Goal: Navigation & Orientation: Understand site structure

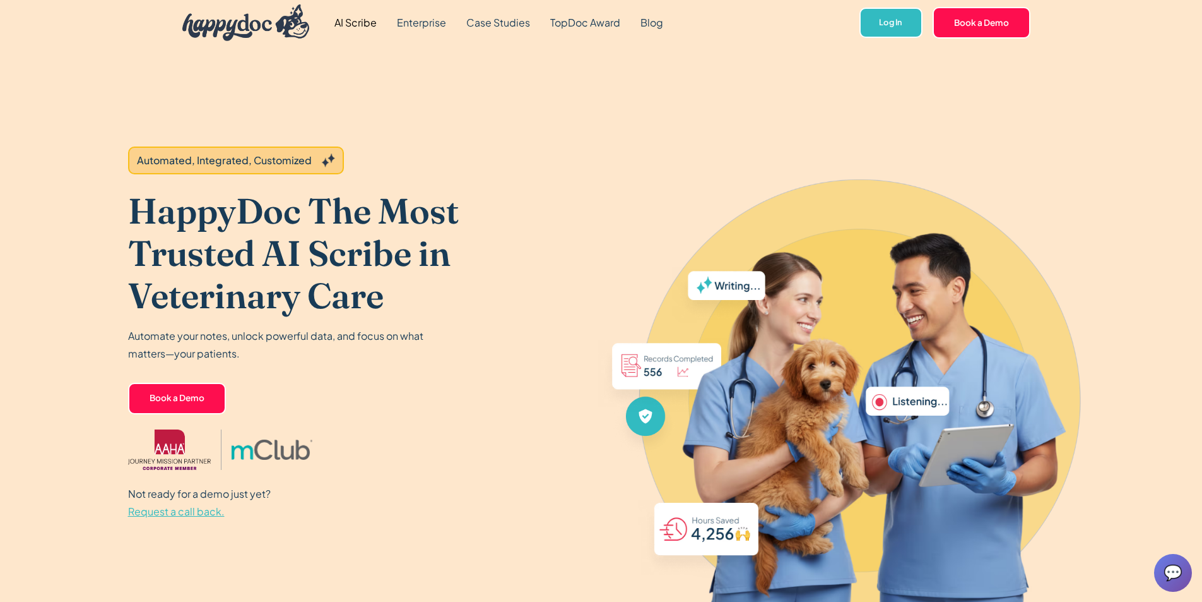
click at [345, 16] on link "AI Scribe" at bounding box center [355, 22] width 62 height 45
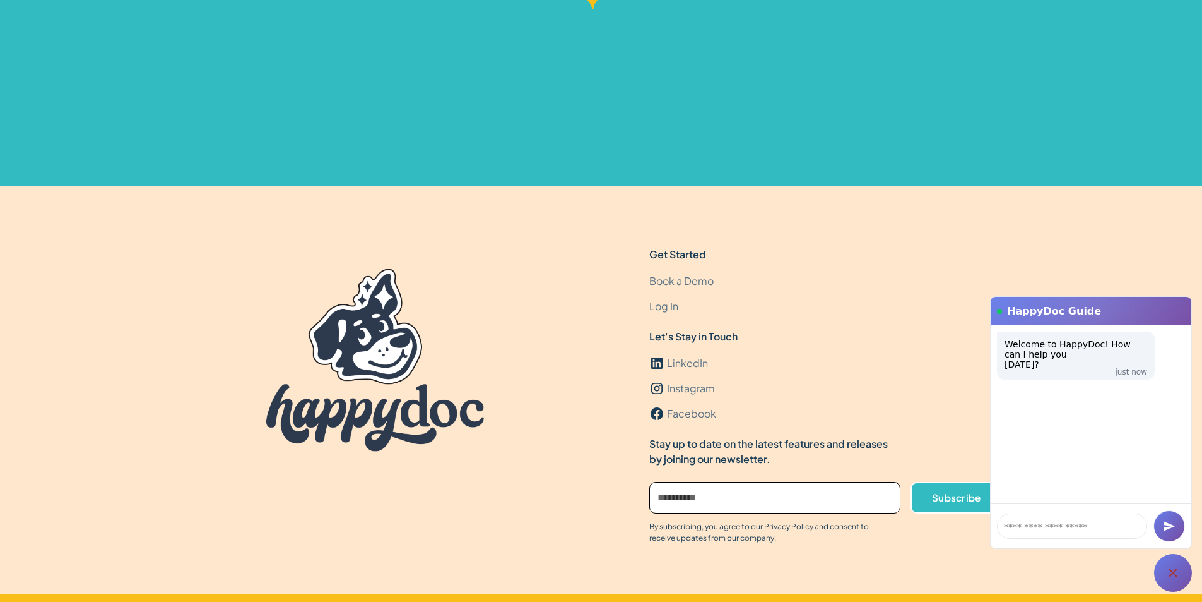
scroll to position [3840, 0]
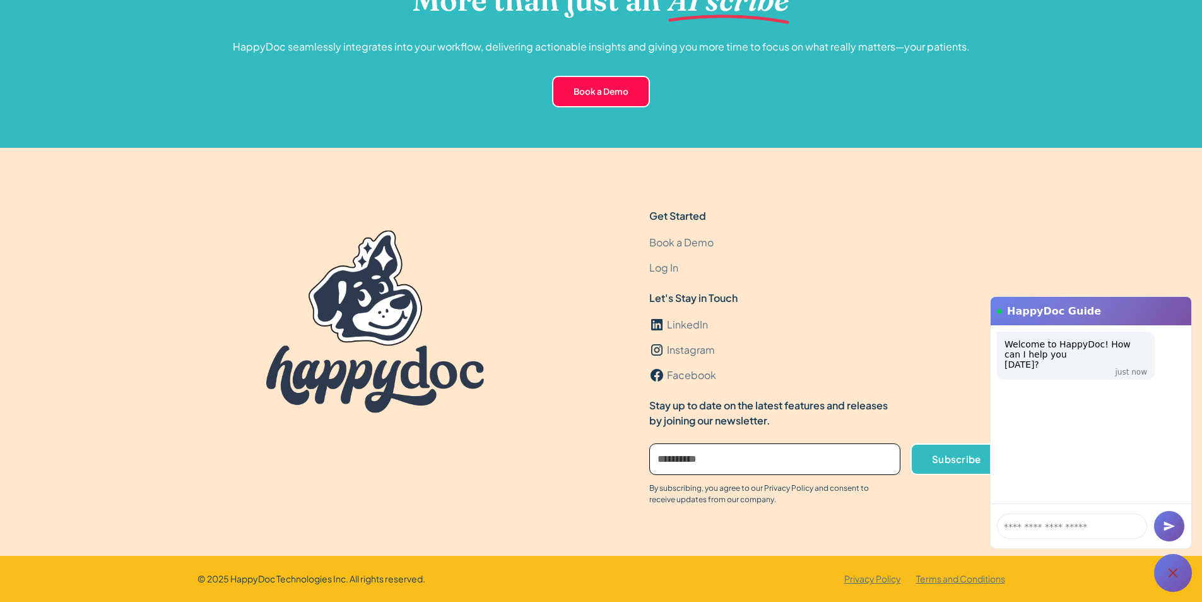
drag, startPoint x: 561, startPoint y: 468, endPoint x: 535, endPoint y: 189, distance: 279.6
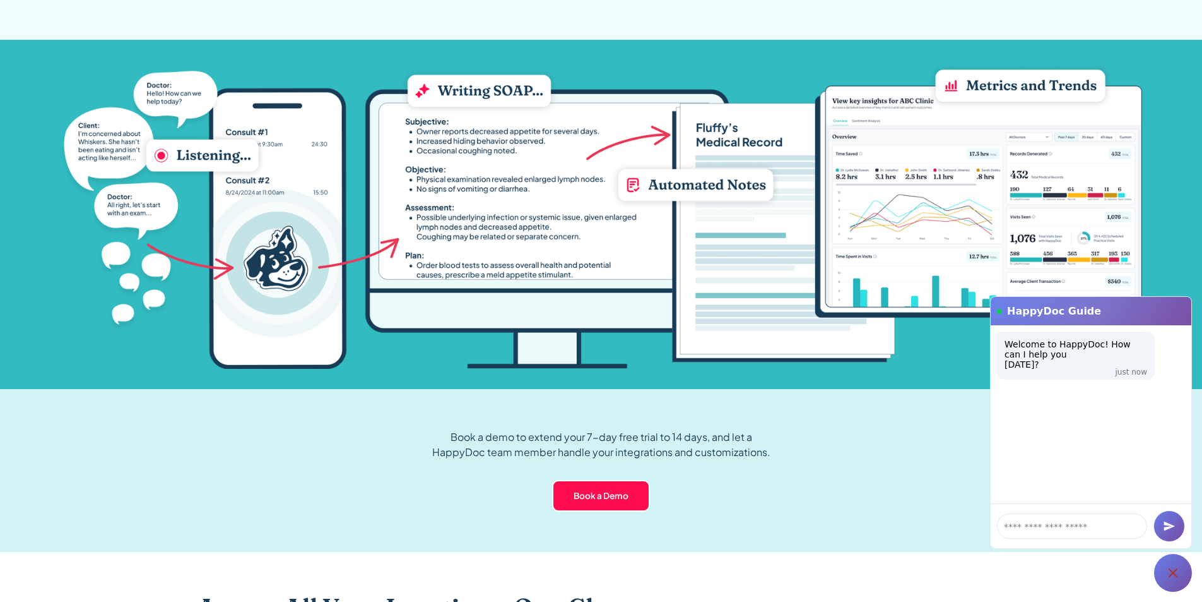
scroll to position [0, 0]
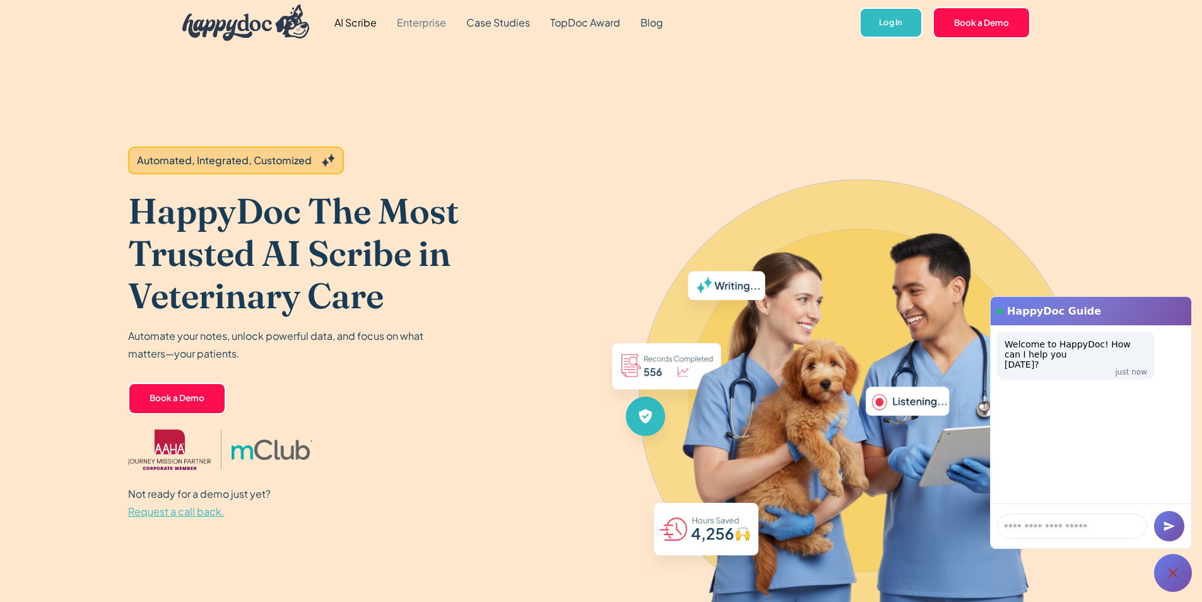
click at [412, 25] on link "Enterprise" at bounding box center [421, 22] width 69 height 45
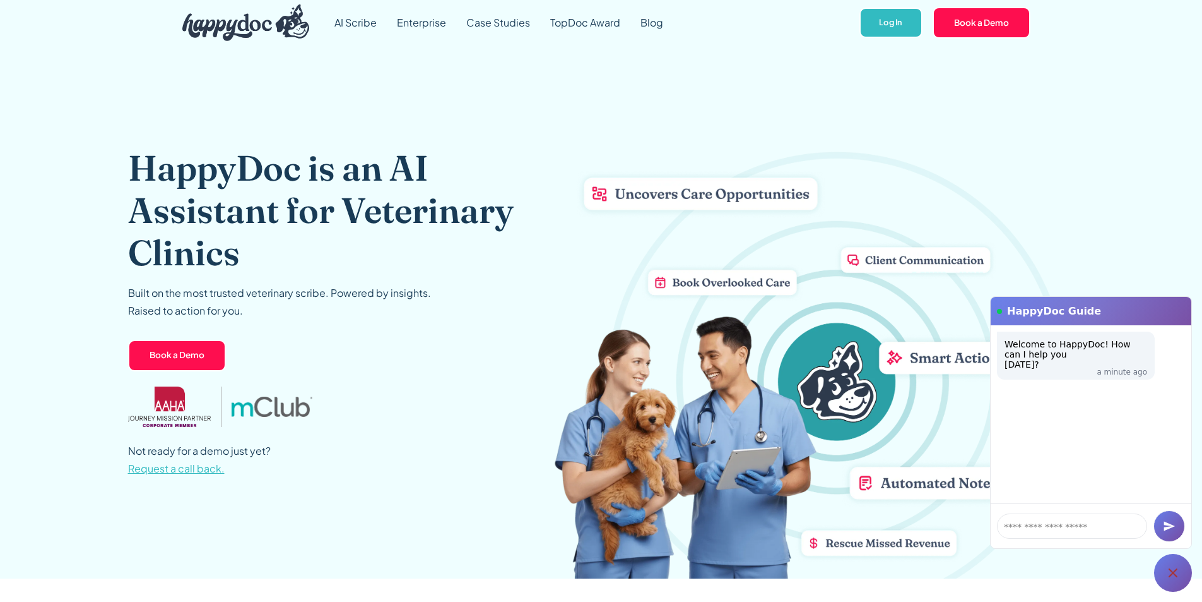
click at [228, 33] on img "home" at bounding box center [246, 22] width 128 height 37
click at [1180, 579] on icon at bounding box center [1173, 572] width 15 height 15
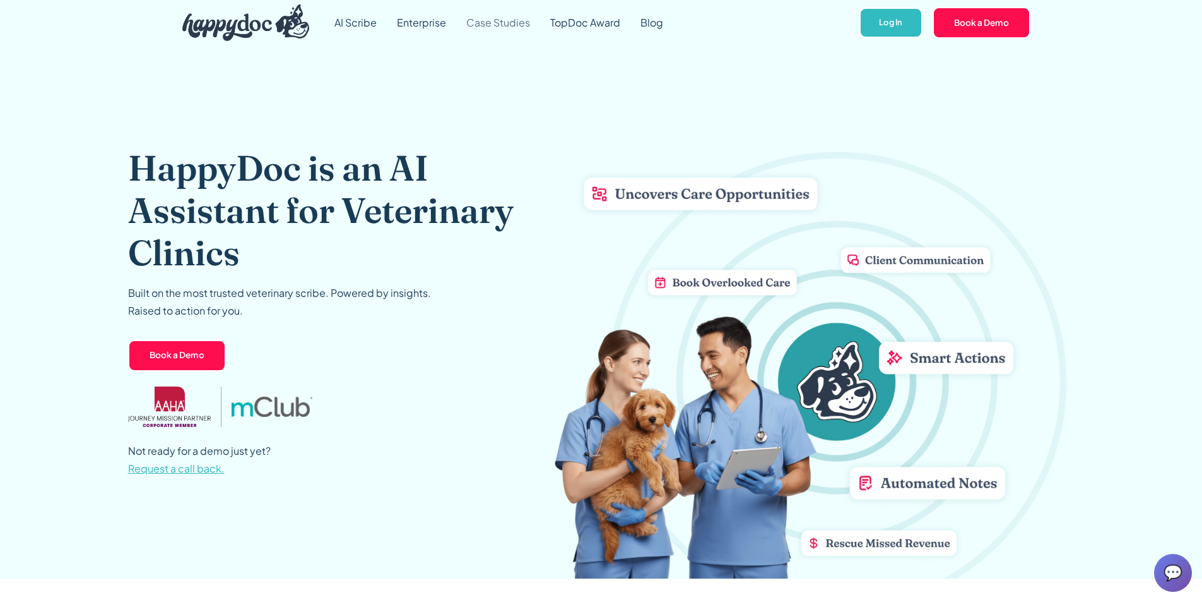
click at [505, 20] on link "Case Studies" at bounding box center [498, 22] width 84 height 45
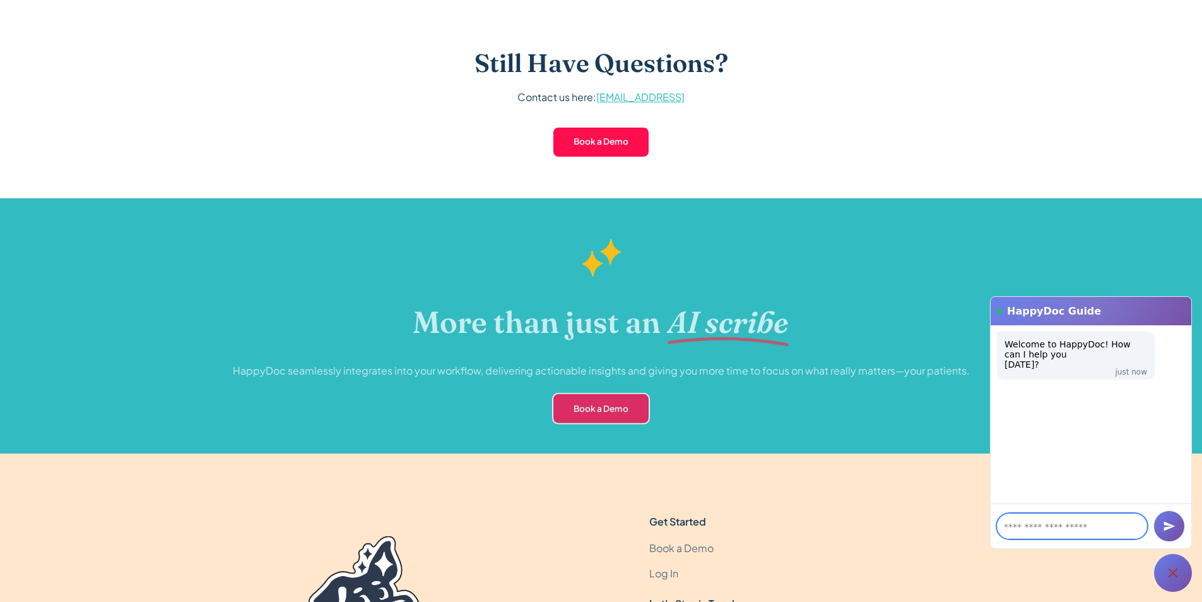
scroll to position [3840, 0]
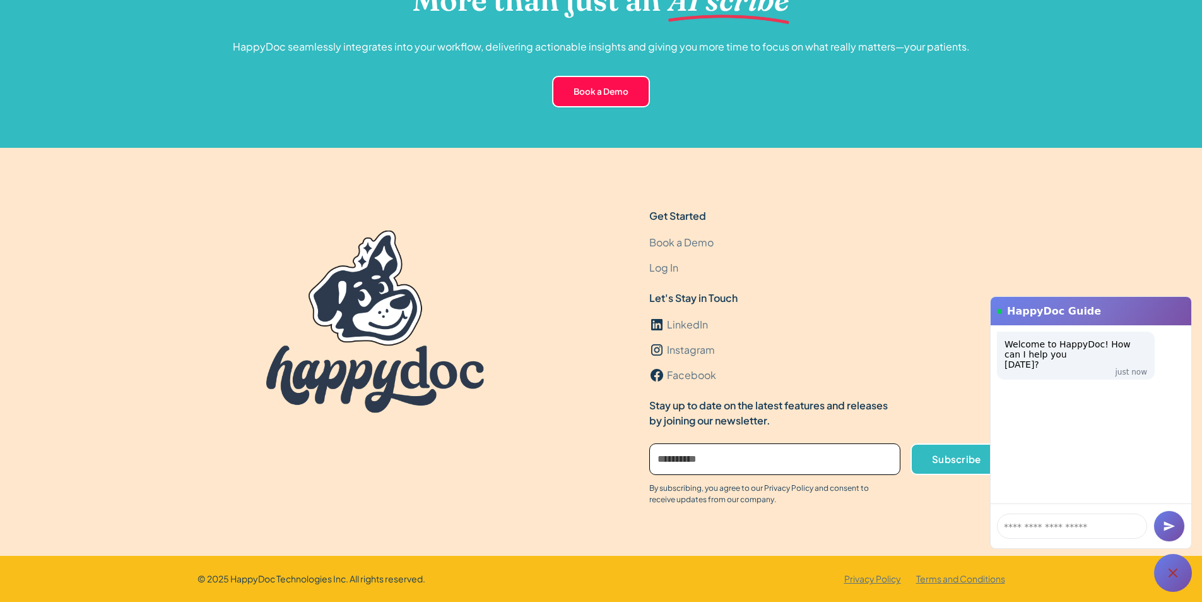
drag, startPoint x: 203, startPoint y: 447, endPoint x: 268, endPoint y: 134, distance: 319.0
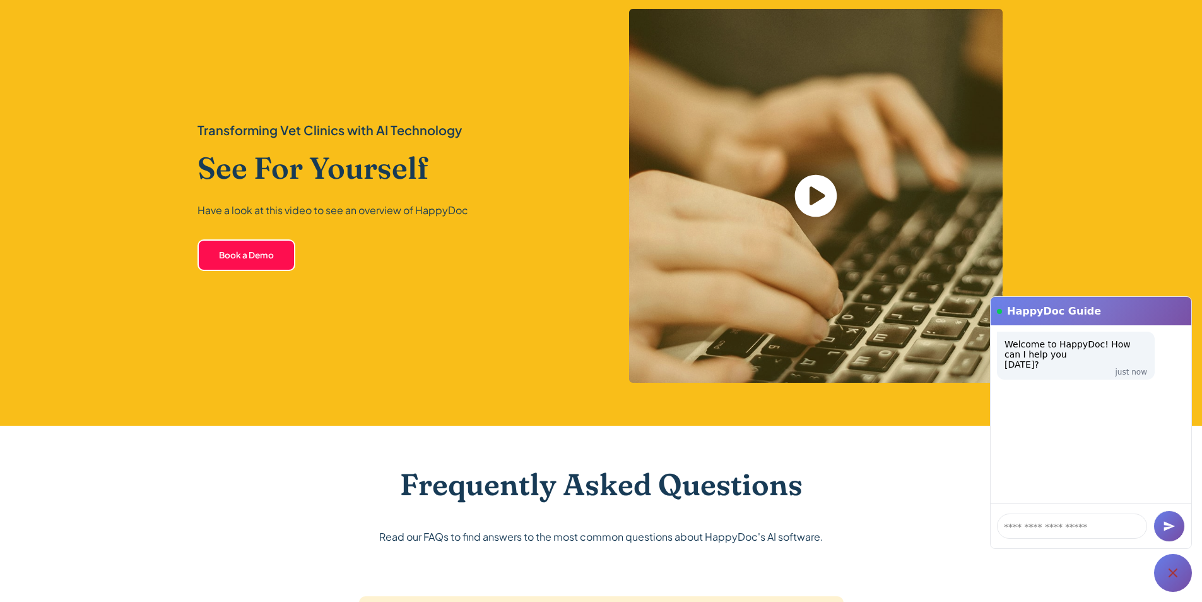
scroll to position [0, 0]
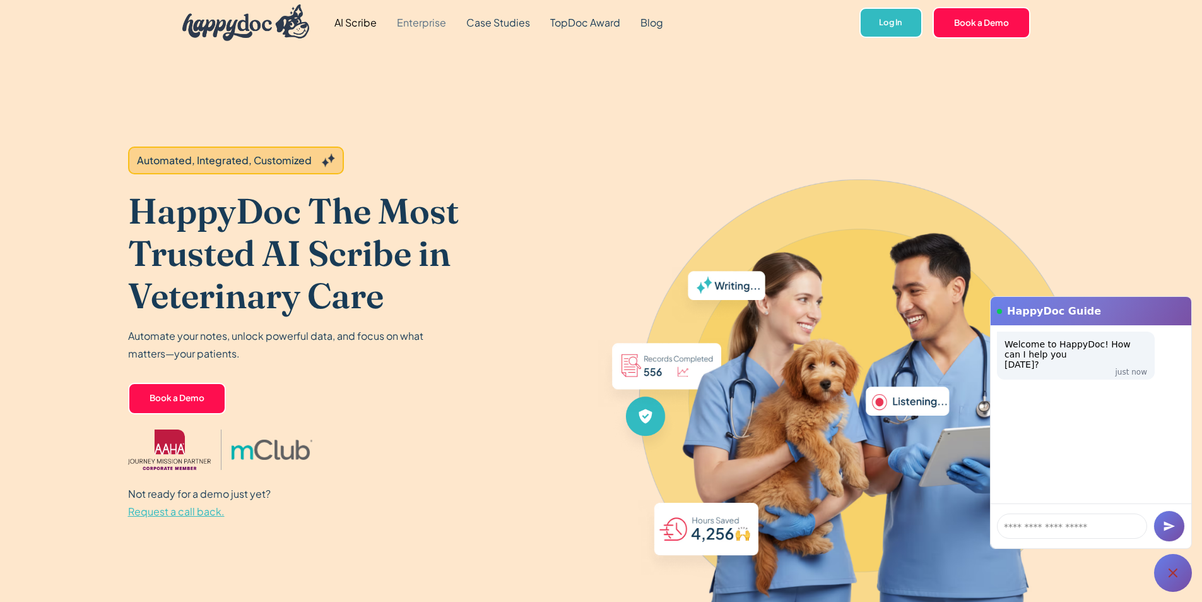
click at [413, 24] on link "Enterprise" at bounding box center [421, 22] width 69 height 45
